Goal: Transaction & Acquisition: Book appointment/travel/reservation

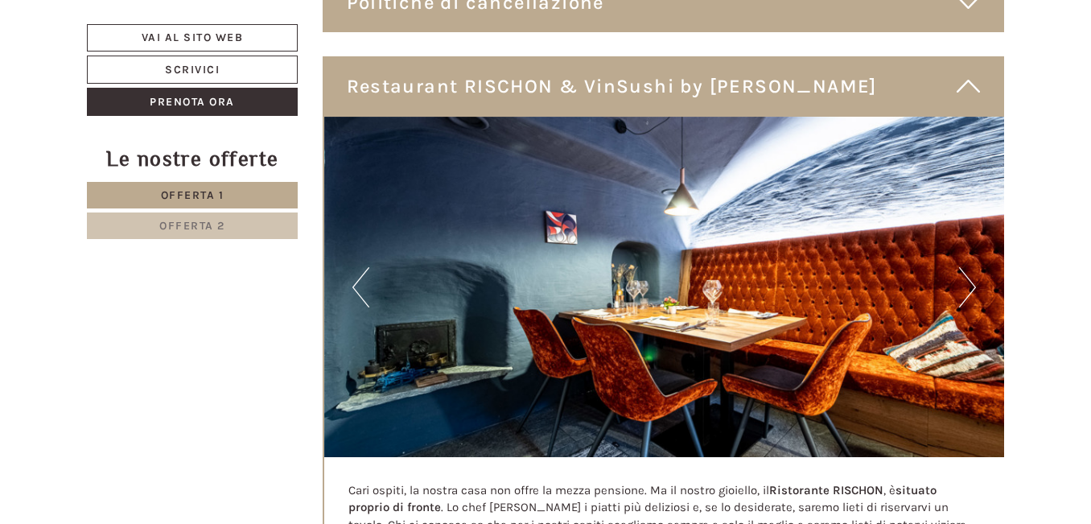
scroll to position [4024, 0]
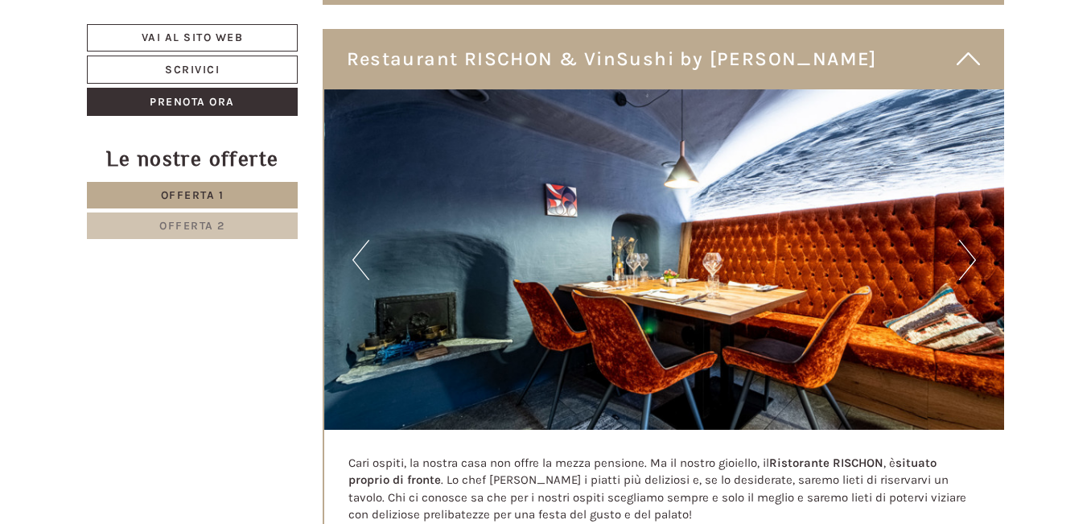
click at [965, 240] on button "Next" at bounding box center [967, 260] width 17 height 40
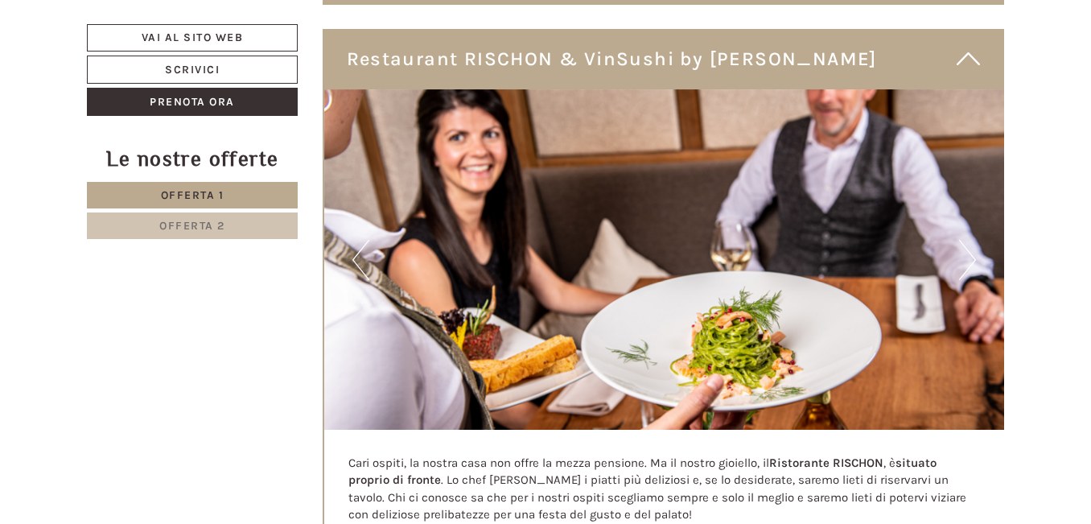
click at [965, 240] on button "Next" at bounding box center [967, 260] width 17 height 40
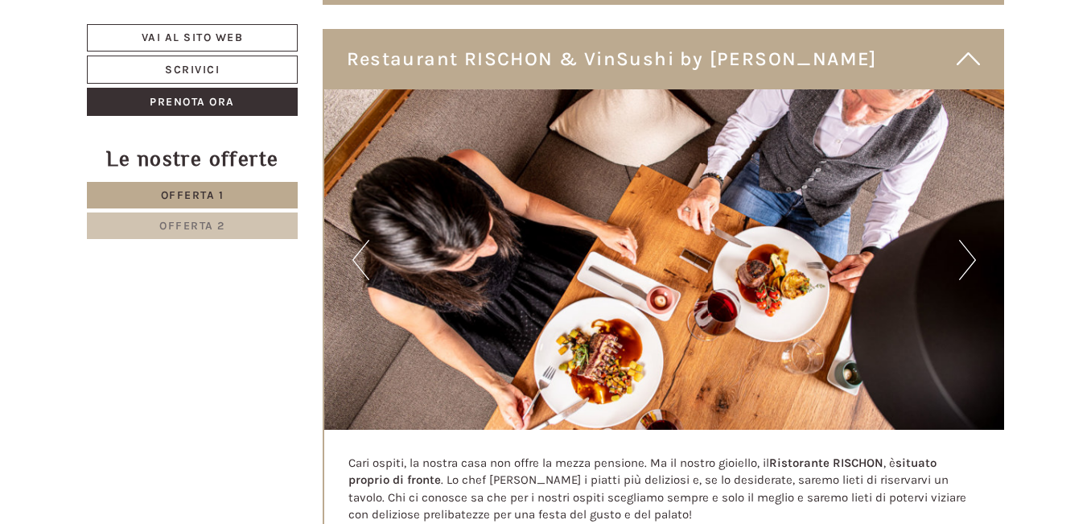
click at [965, 240] on button "Next" at bounding box center [967, 260] width 17 height 40
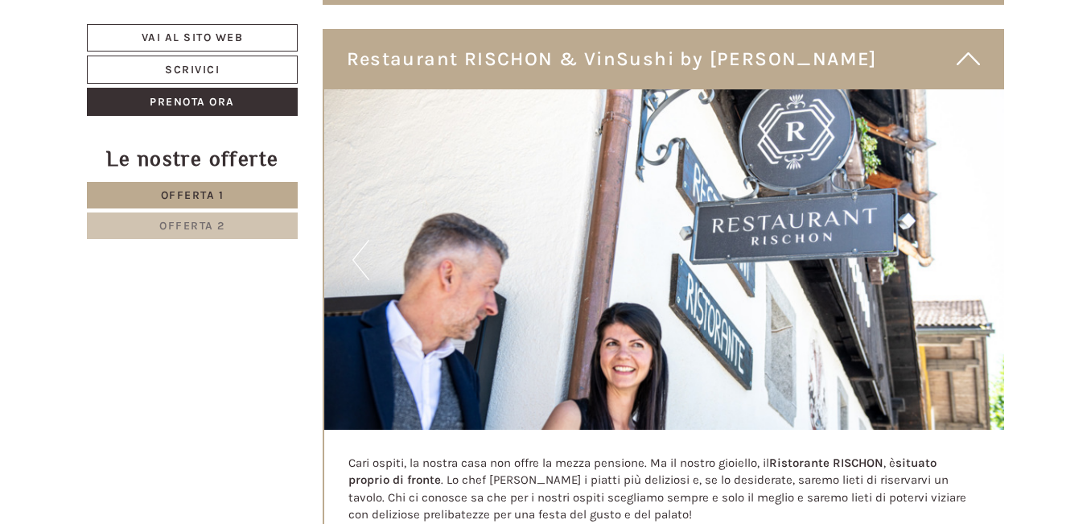
click at [965, 240] on button "Next" at bounding box center [967, 260] width 17 height 40
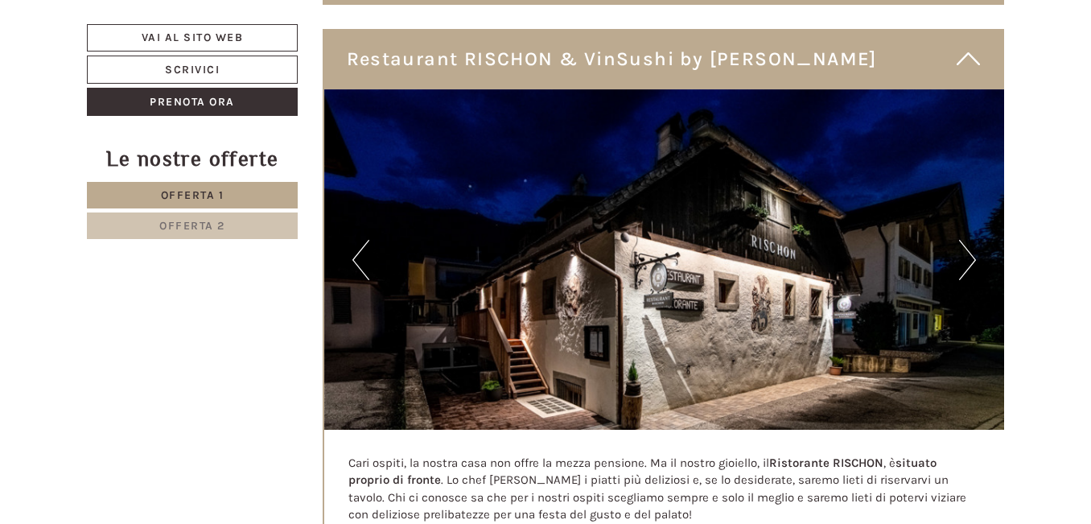
click at [965, 240] on button "Next" at bounding box center [967, 260] width 17 height 40
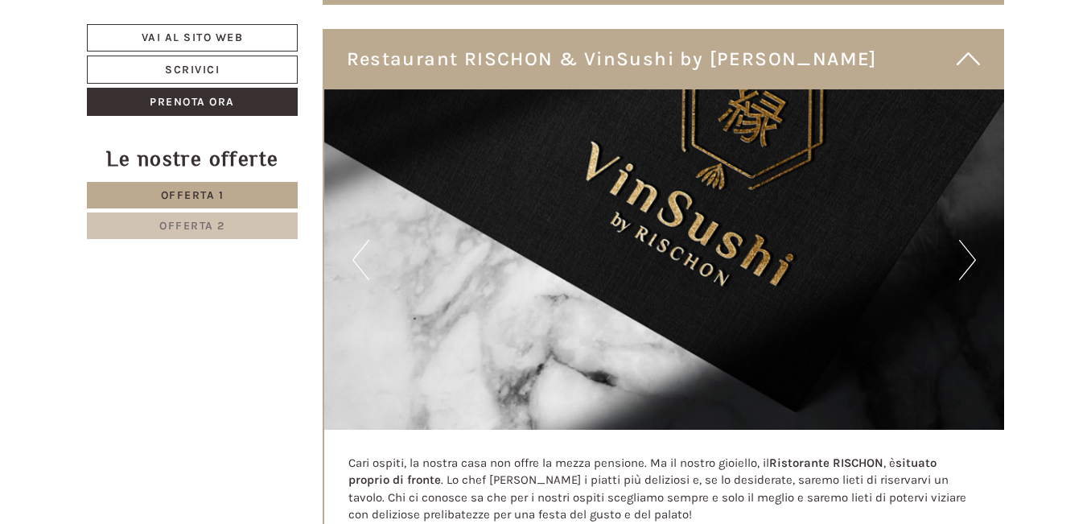
click at [965, 240] on button "Next" at bounding box center [967, 260] width 17 height 40
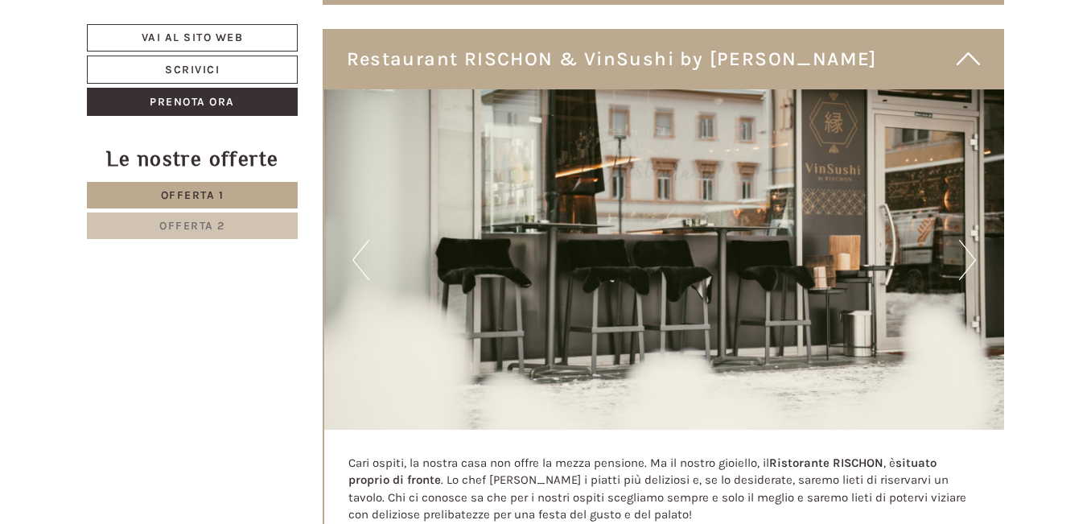
click at [965, 240] on button "Next" at bounding box center [967, 260] width 17 height 40
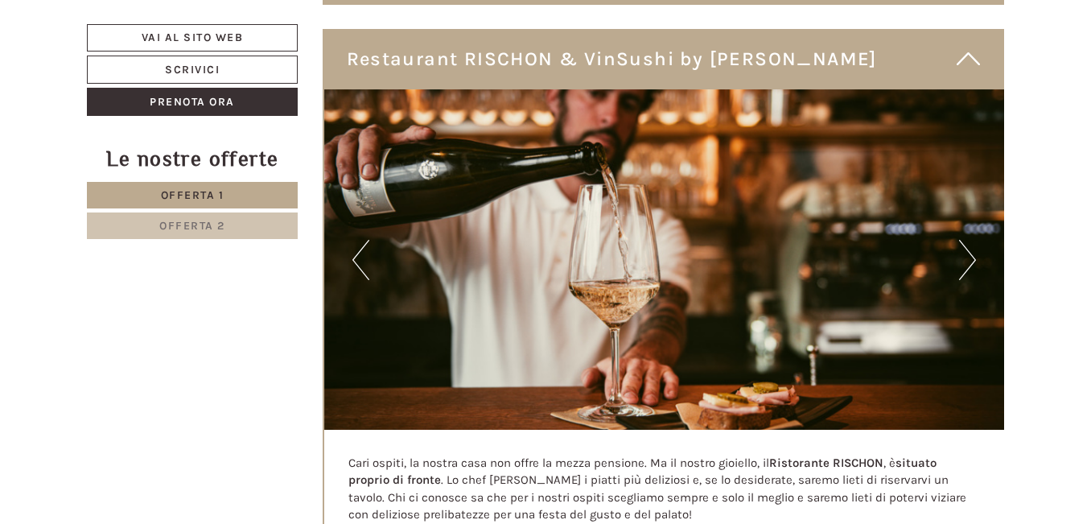
click at [965, 240] on button "Next" at bounding box center [967, 260] width 17 height 40
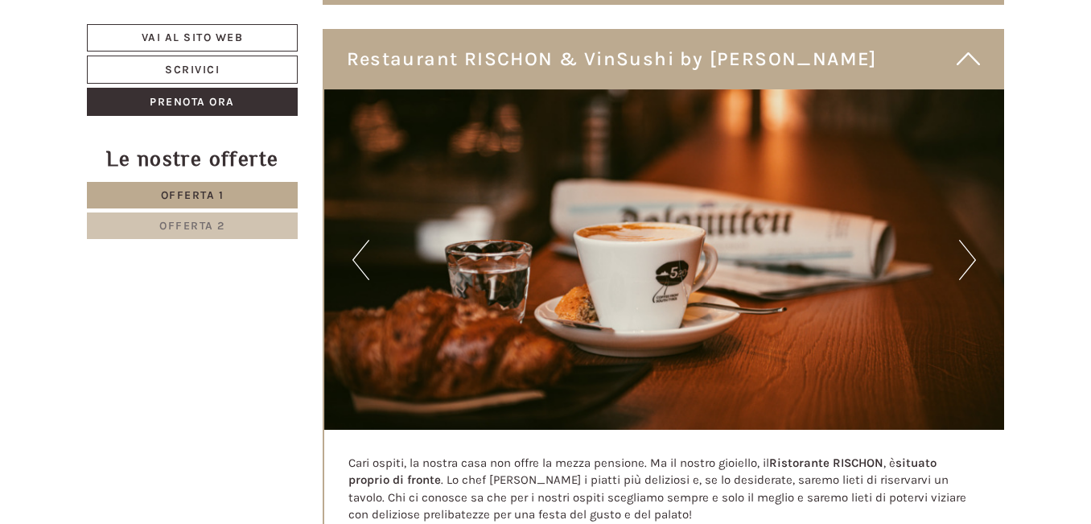
click at [965, 240] on button "Next" at bounding box center [967, 260] width 17 height 40
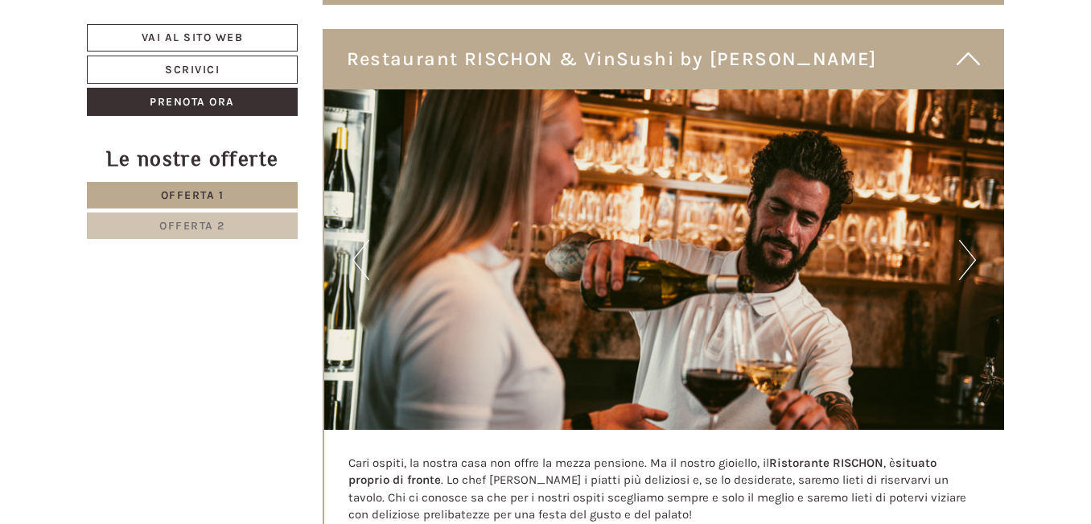
click at [965, 240] on button "Next" at bounding box center [967, 260] width 17 height 40
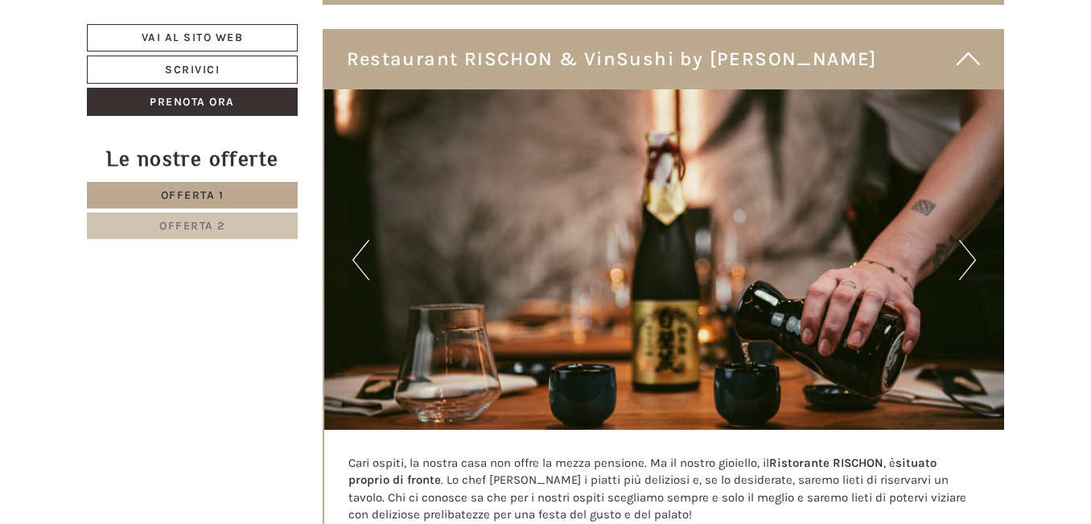
click at [965, 240] on button "Next" at bounding box center [967, 260] width 17 height 40
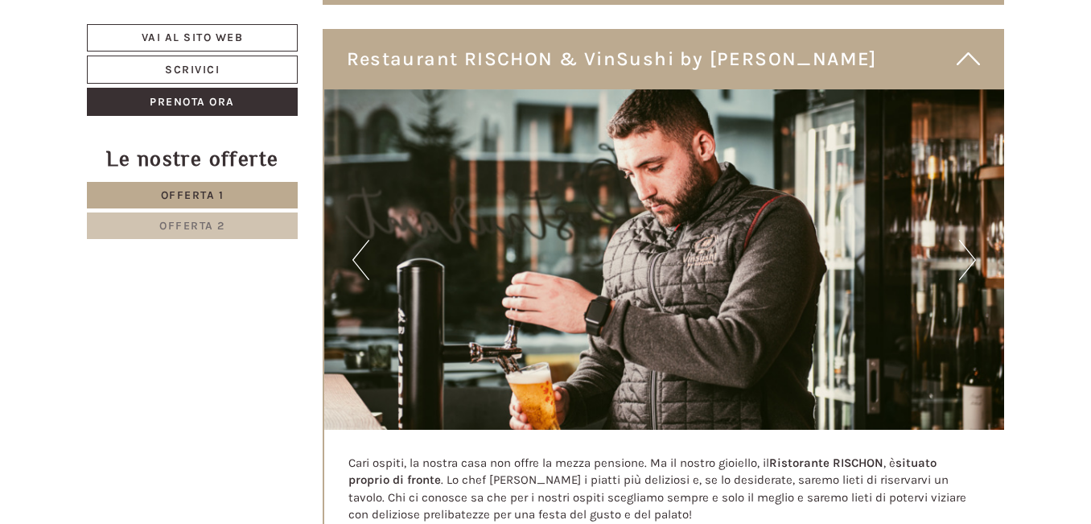
click at [965, 240] on button "Next" at bounding box center [967, 260] width 17 height 40
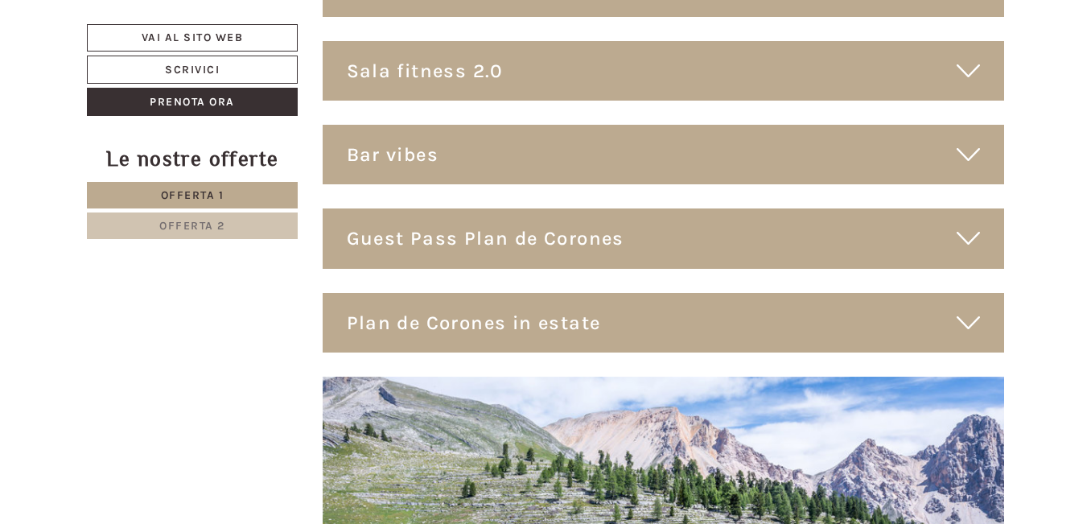
scroll to position [6680, 0]
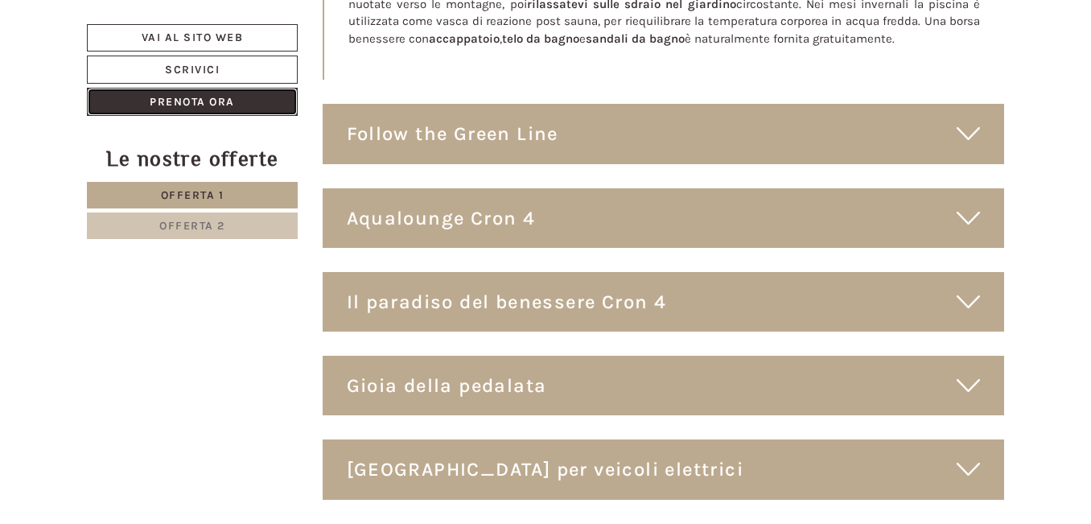
click at [199, 98] on link "Prenota ora" at bounding box center [192, 102] width 211 height 28
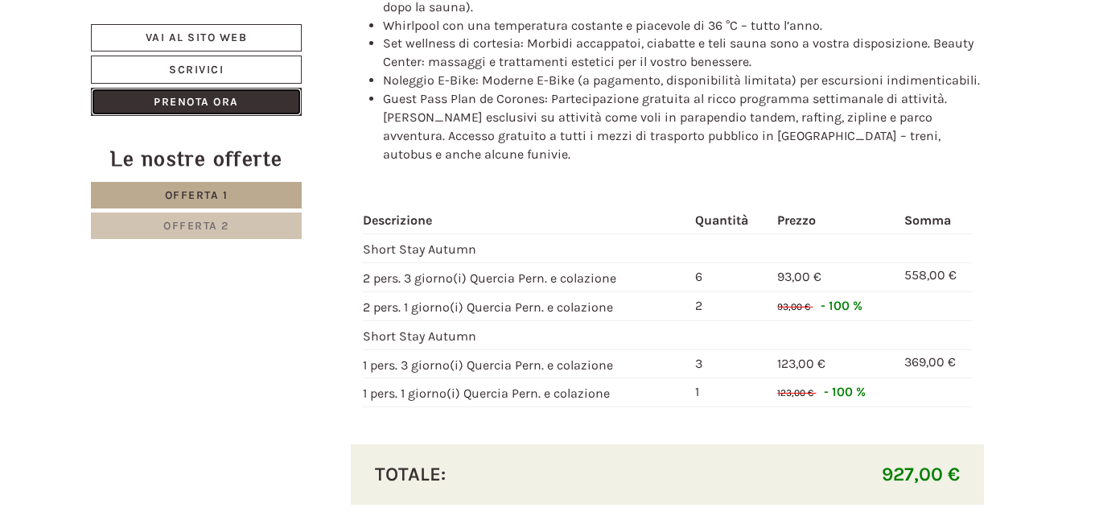
scroll to position [1681, 0]
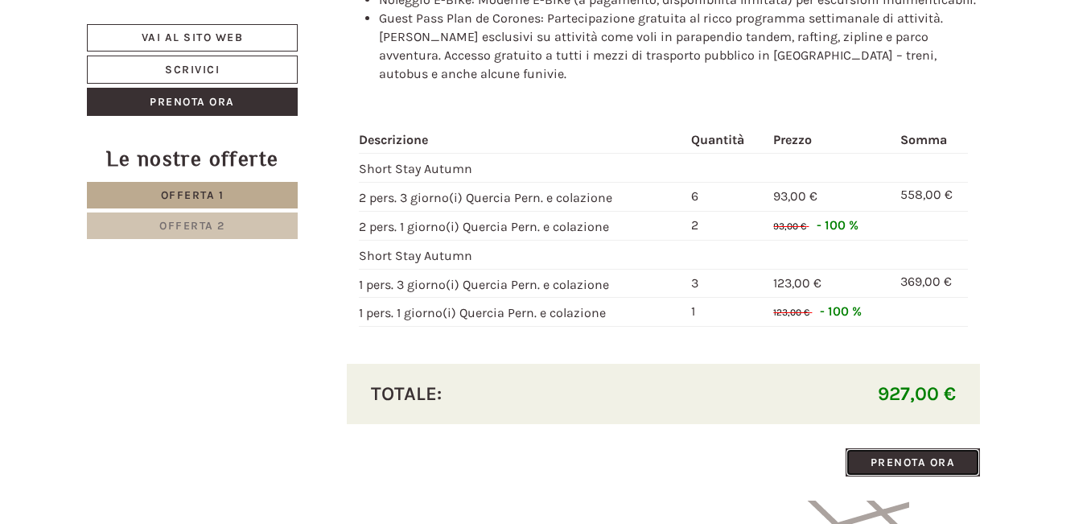
click at [913, 448] on link "Prenota ora" at bounding box center [913, 462] width 135 height 28
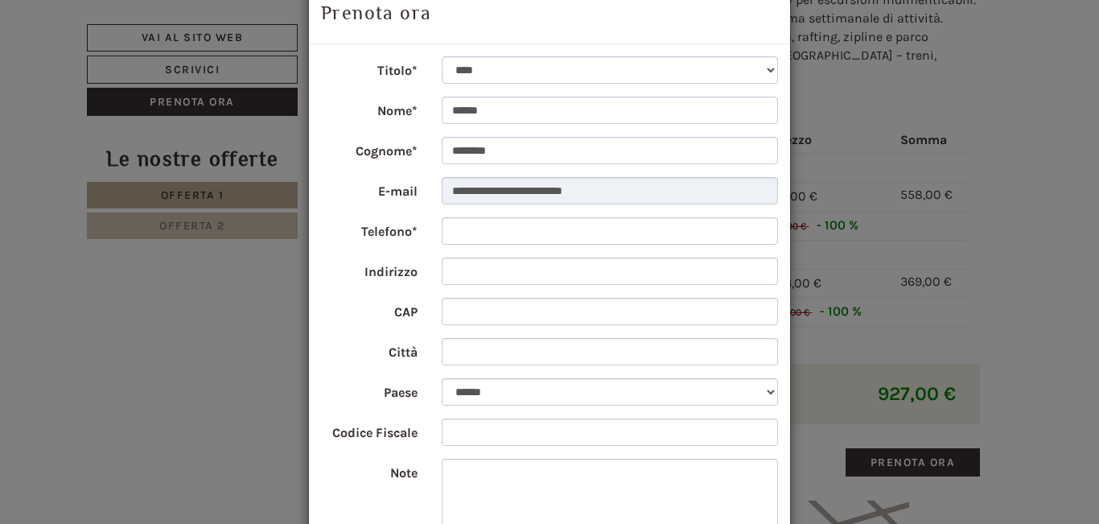
scroll to position [80, 0]
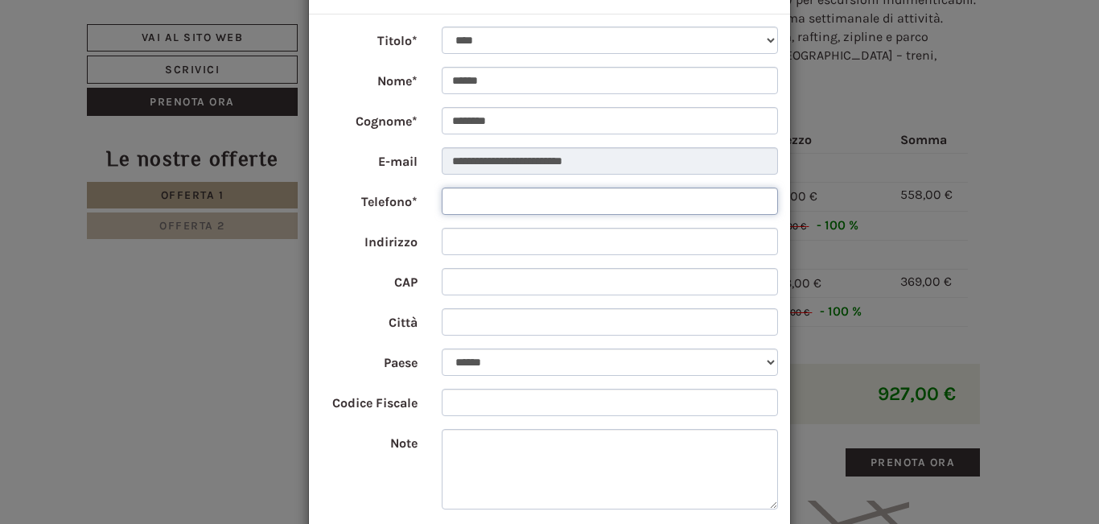
click at [489, 203] on input "Telefono*" at bounding box center [610, 201] width 337 height 27
type input "**********"
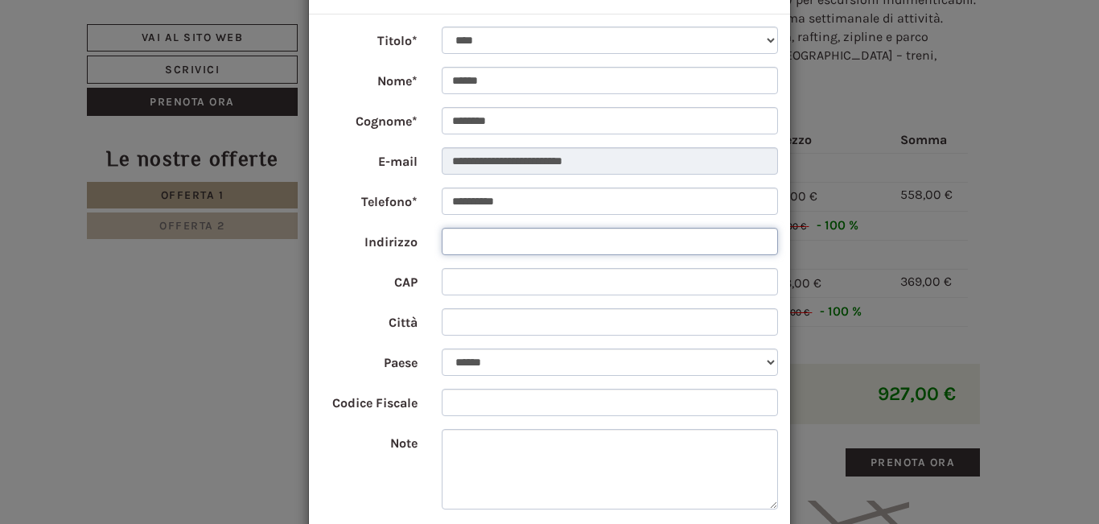
type input "**********"
type input "*****"
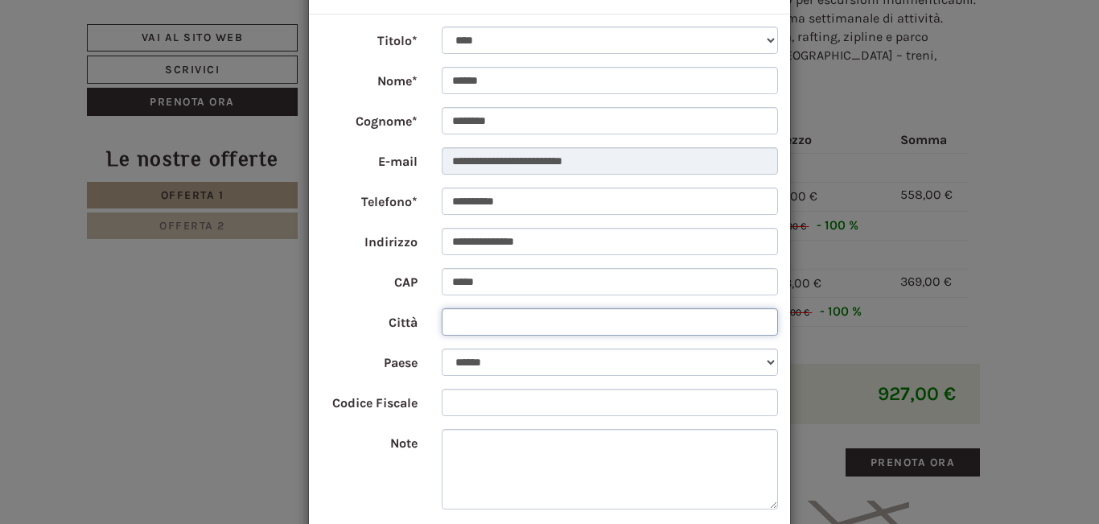
type input "*********"
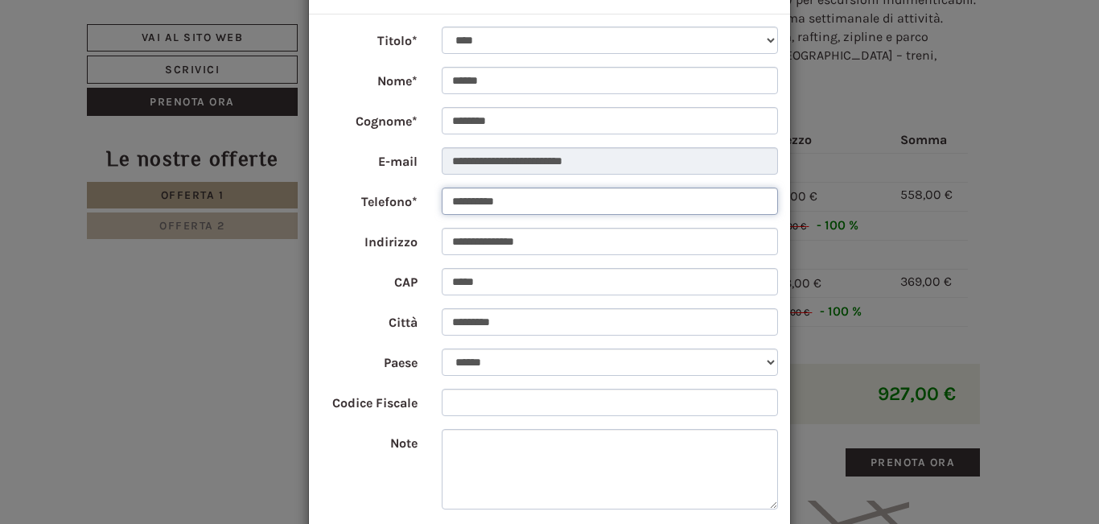
scroll to position [161, 0]
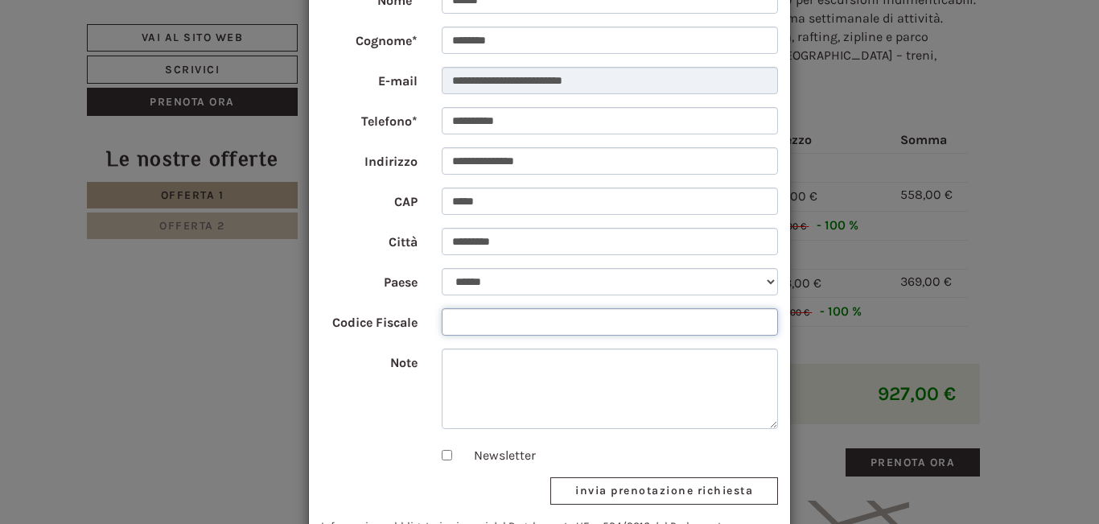
click at [517, 325] on input "Codice Fiscale" at bounding box center [610, 321] width 337 height 27
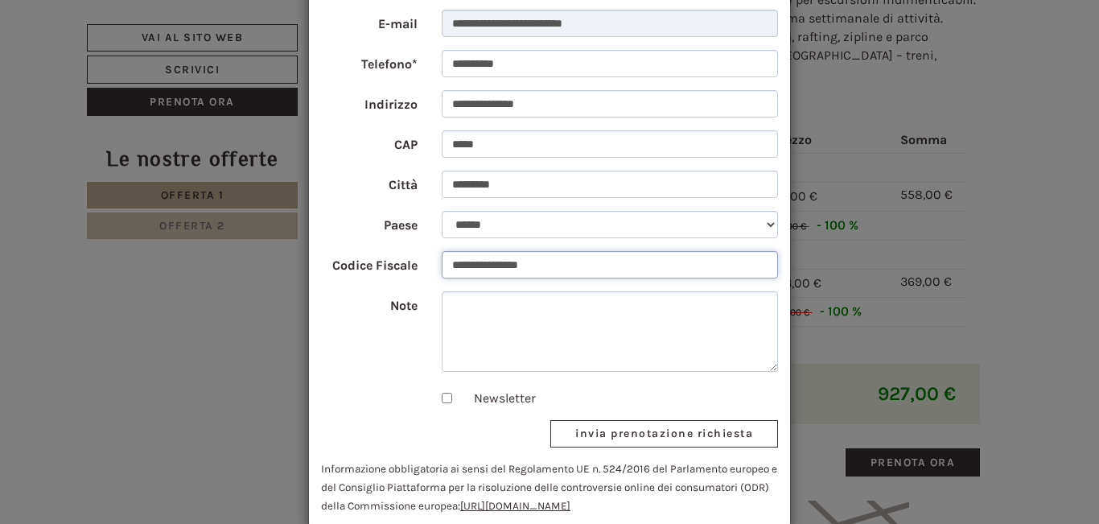
scroll to position [246, 0]
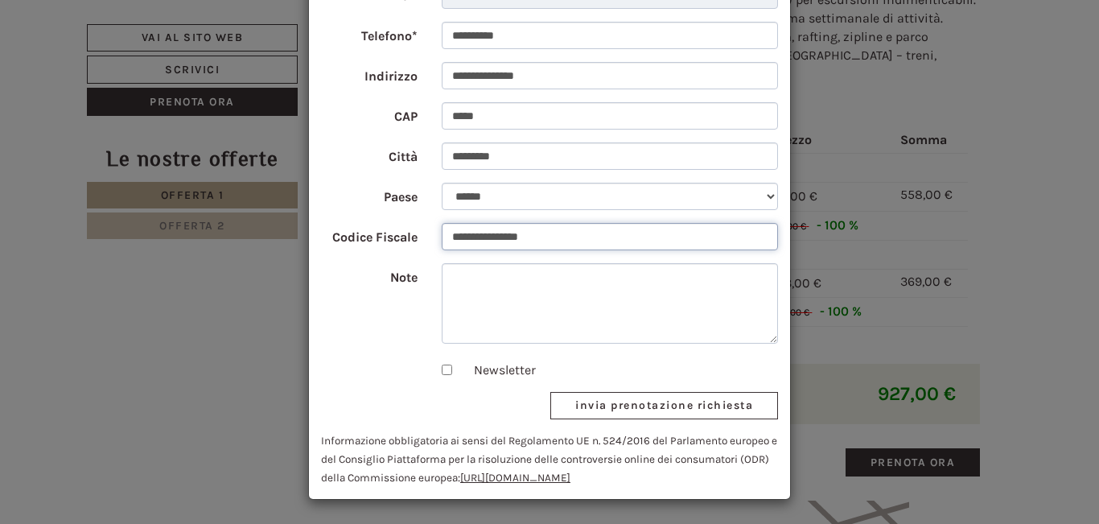
type input "**********"
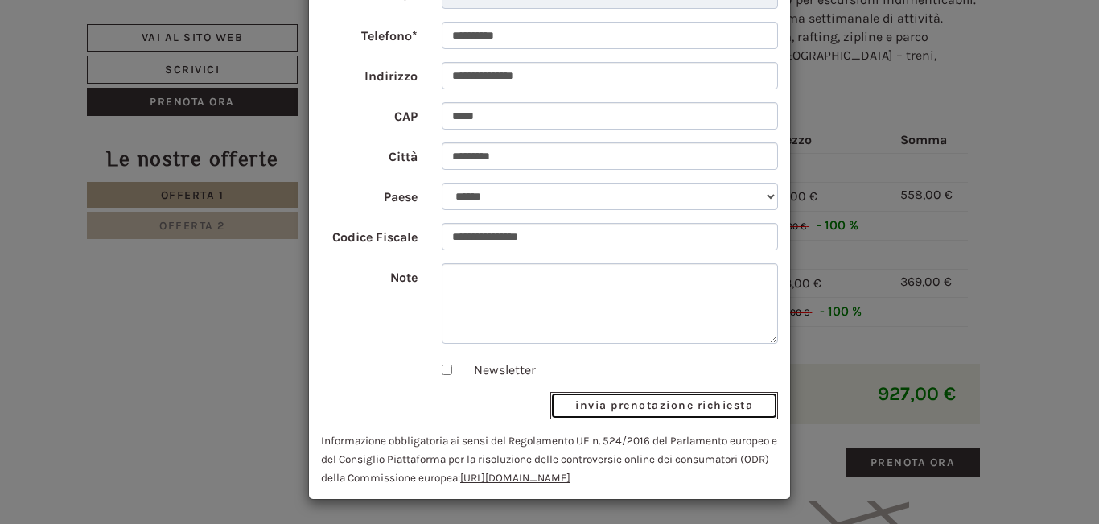
click at [635, 406] on button "invia prenotazione richiesta" at bounding box center [664, 405] width 228 height 27
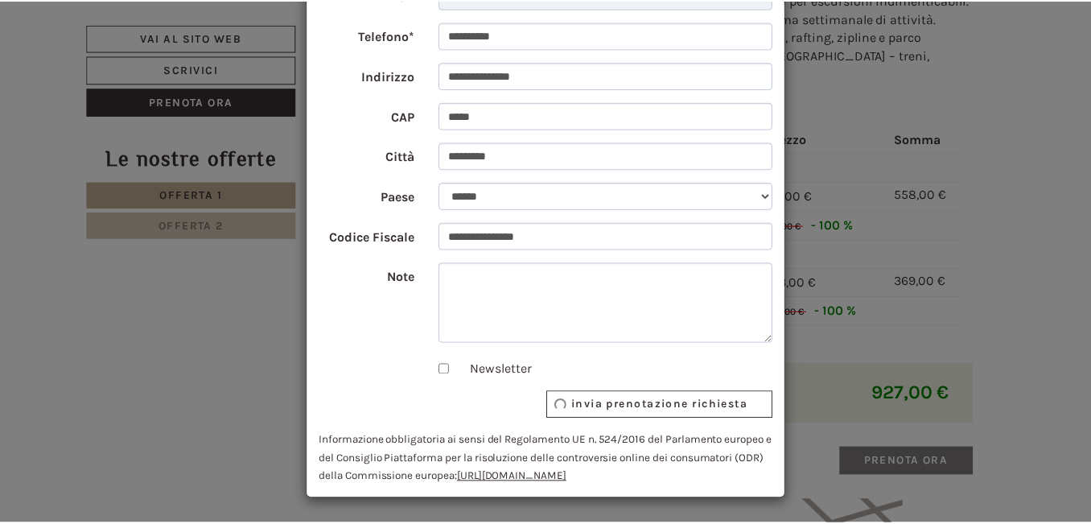
scroll to position [0, 0]
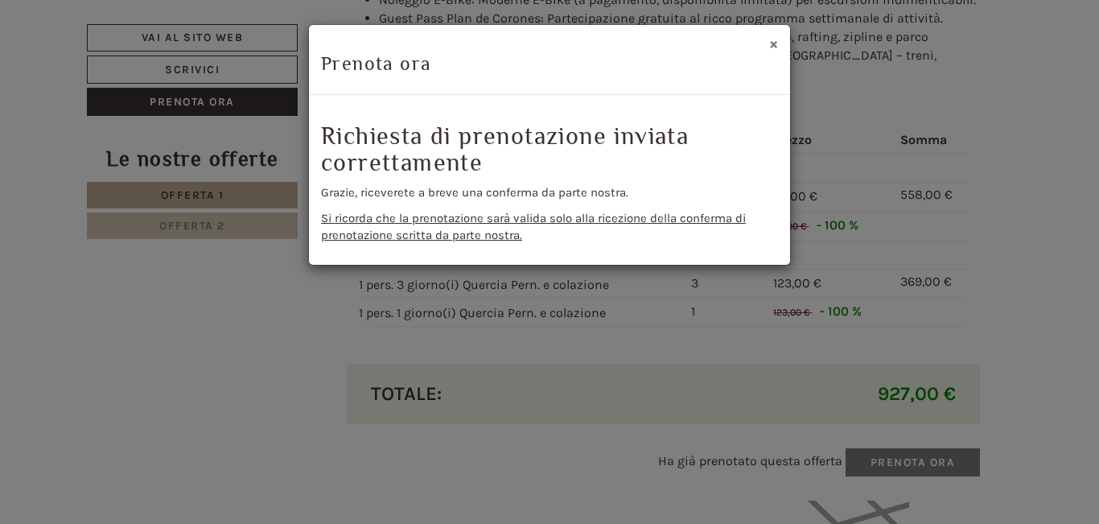
click at [773, 43] on button "×" at bounding box center [773, 43] width 9 height 17
